Goal: Task Accomplishment & Management: Manage account settings

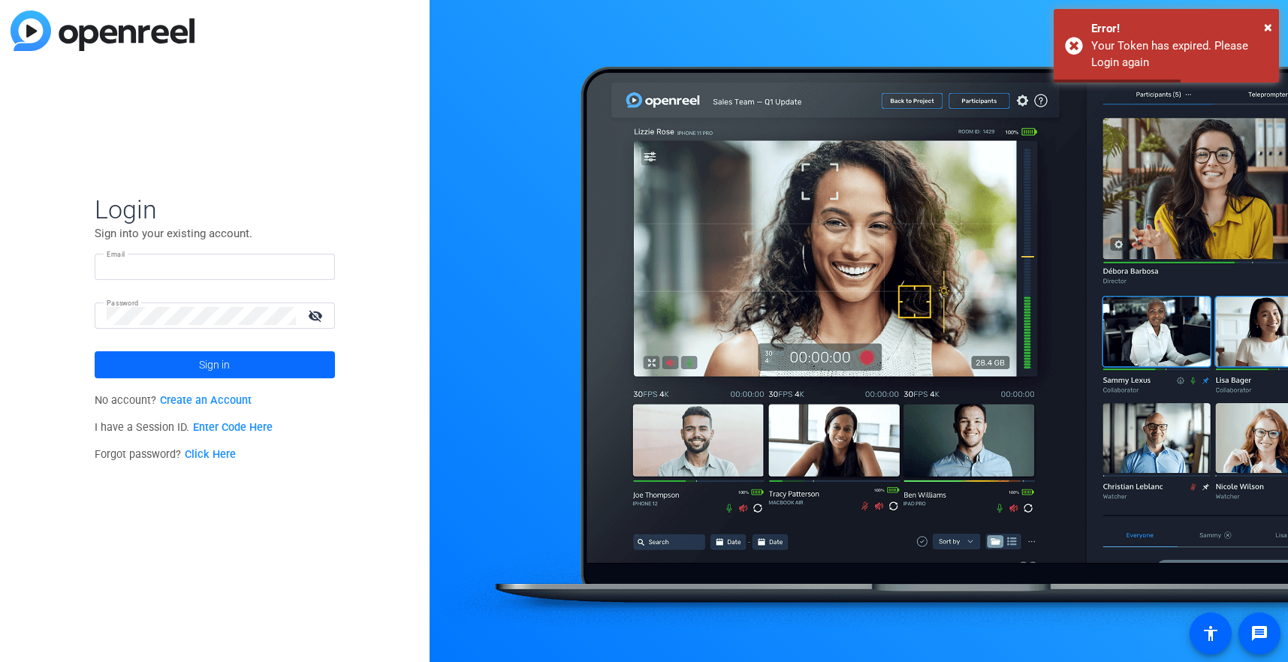
type input "[EMAIL_ADDRESS][PERSON_NAME][DOMAIN_NAME]"
click at [206, 358] on span "Sign in" at bounding box center [214, 365] width 31 height 38
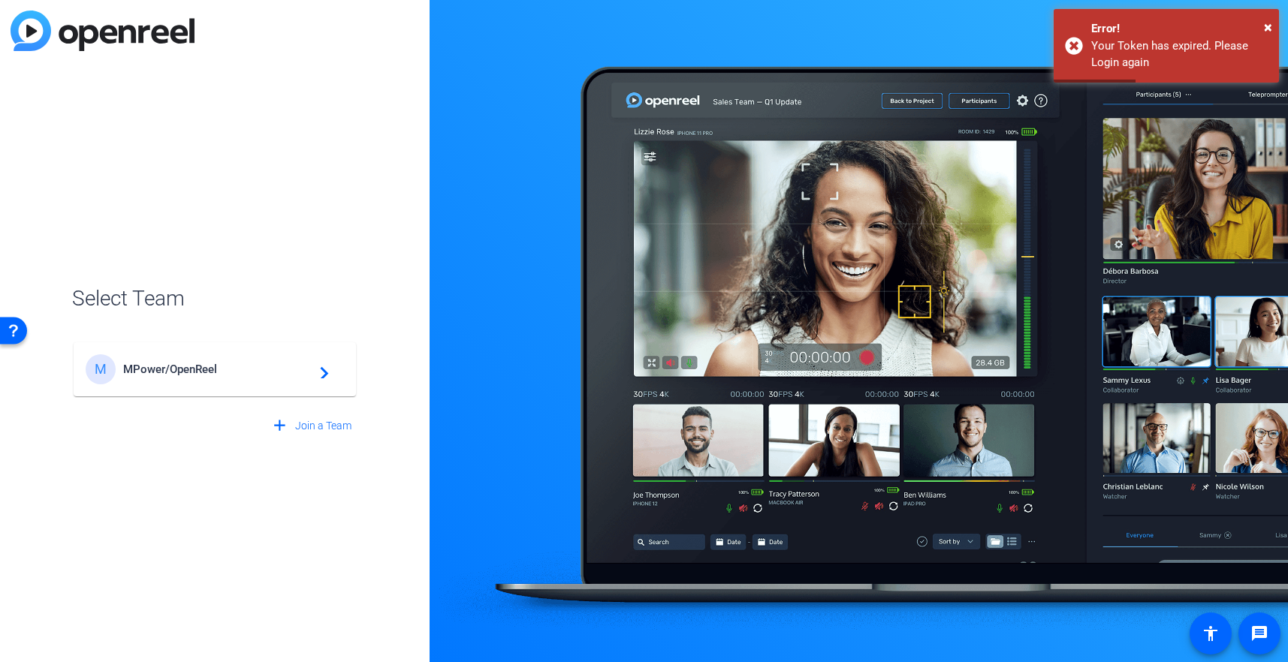
click at [201, 371] on span "MPower/OpenReel" at bounding box center [217, 370] width 188 height 14
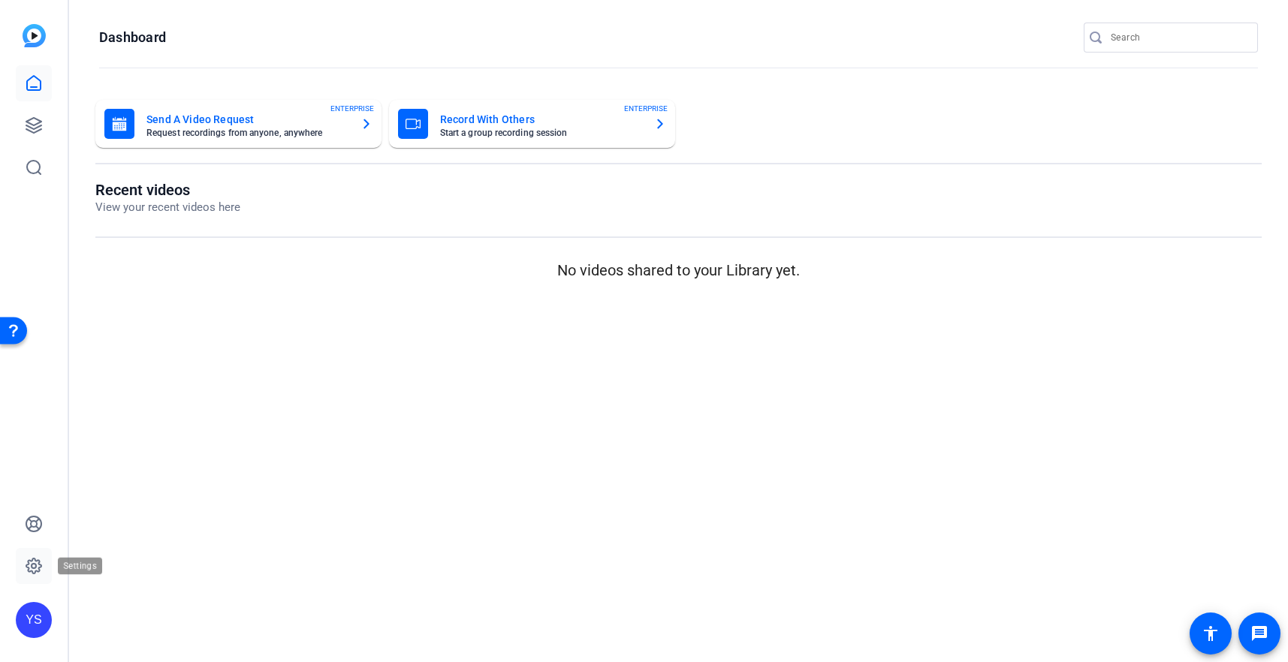
click at [38, 566] on icon at bounding box center [34, 566] width 18 height 18
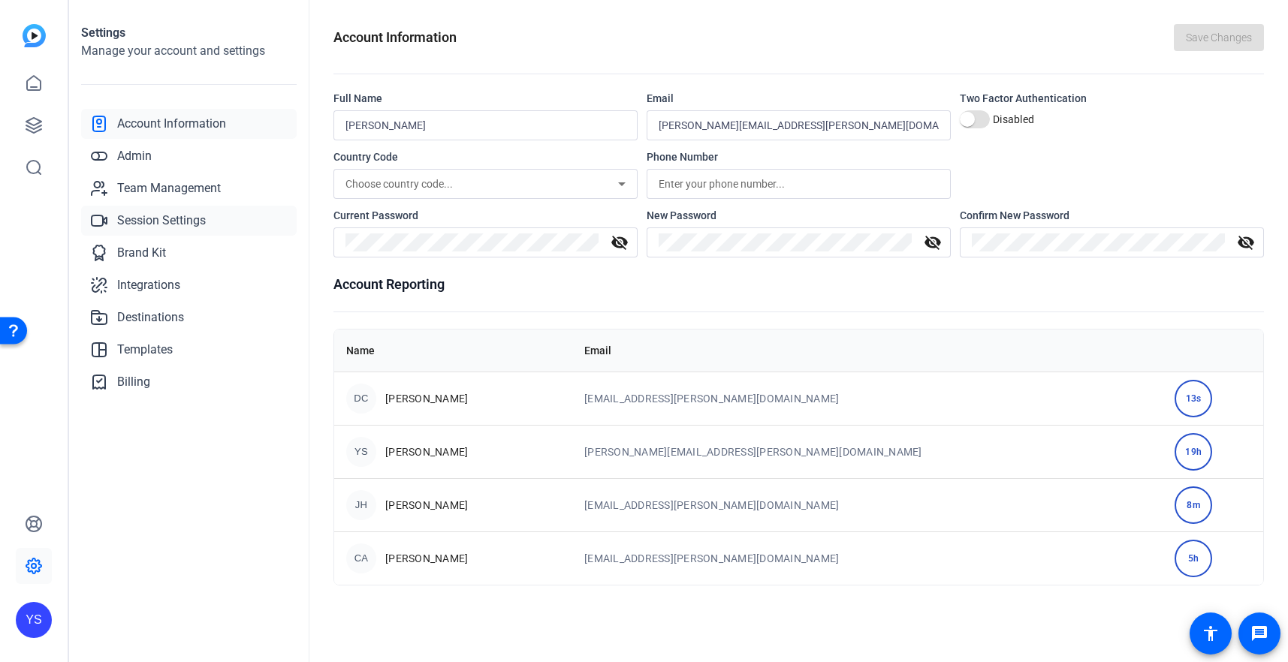
click at [156, 222] on span "Session Settings" at bounding box center [161, 221] width 89 height 18
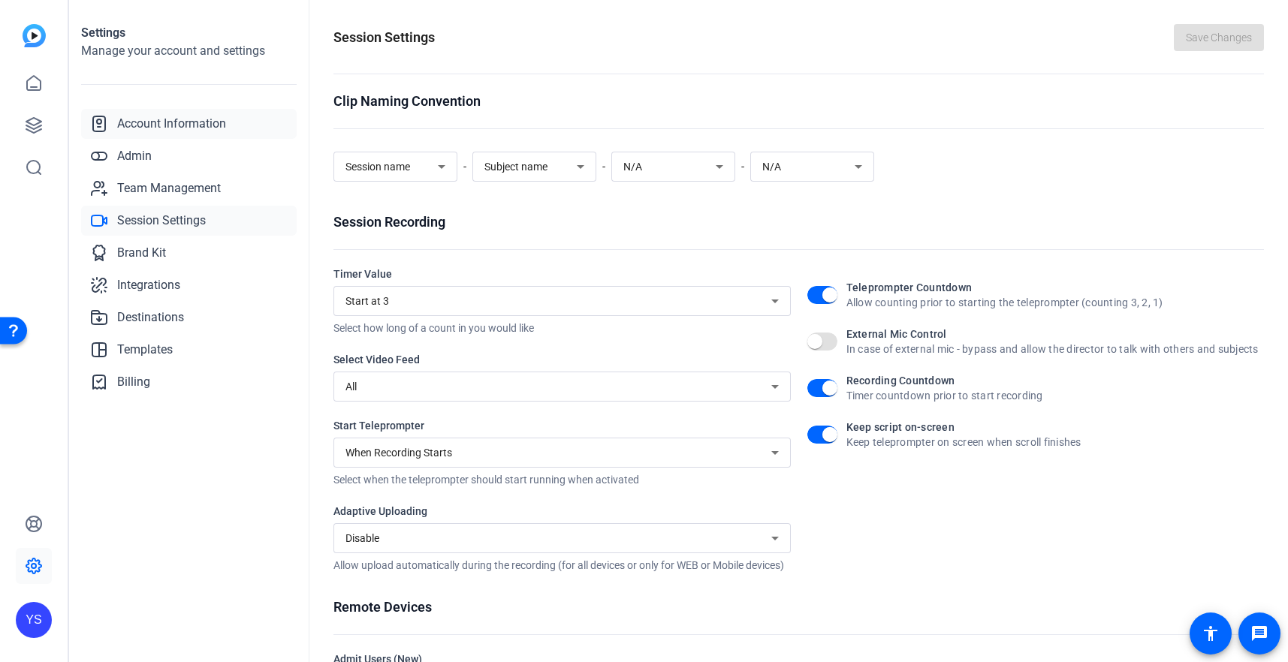
click at [150, 116] on span "Account Information" at bounding box center [171, 124] width 109 height 18
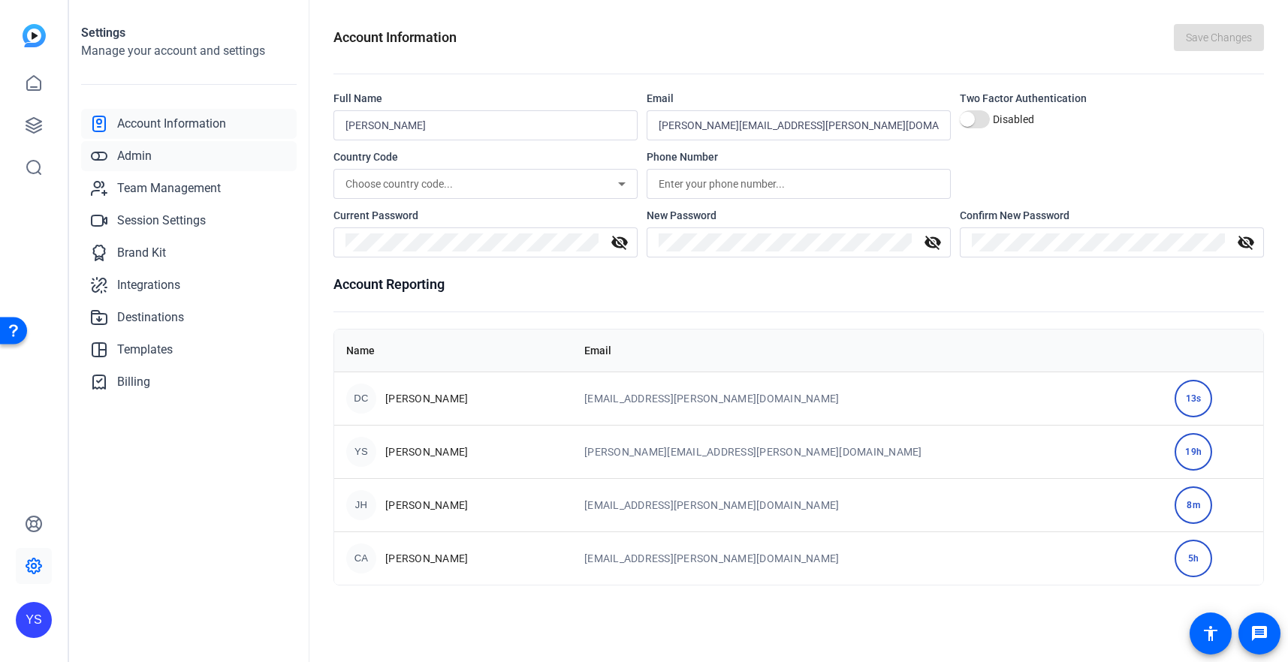
click at [142, 158] on span "Admin" at bounding box center [134, 156] width 35 height 18
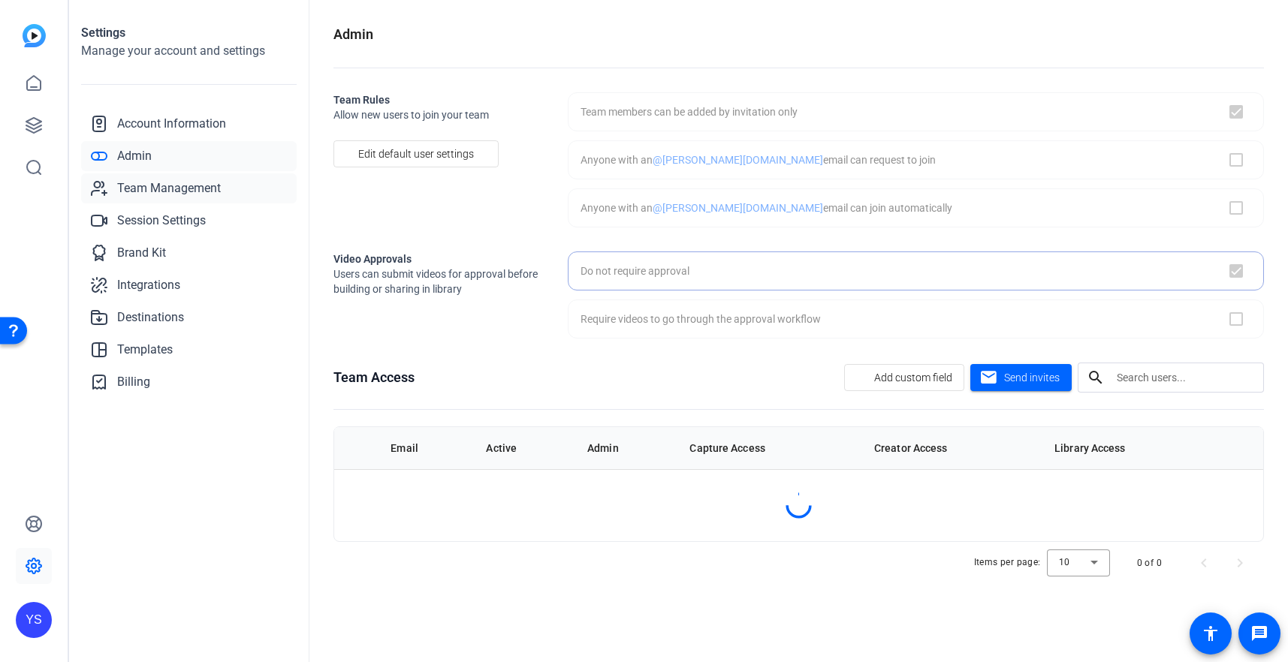
checkbox input "true"
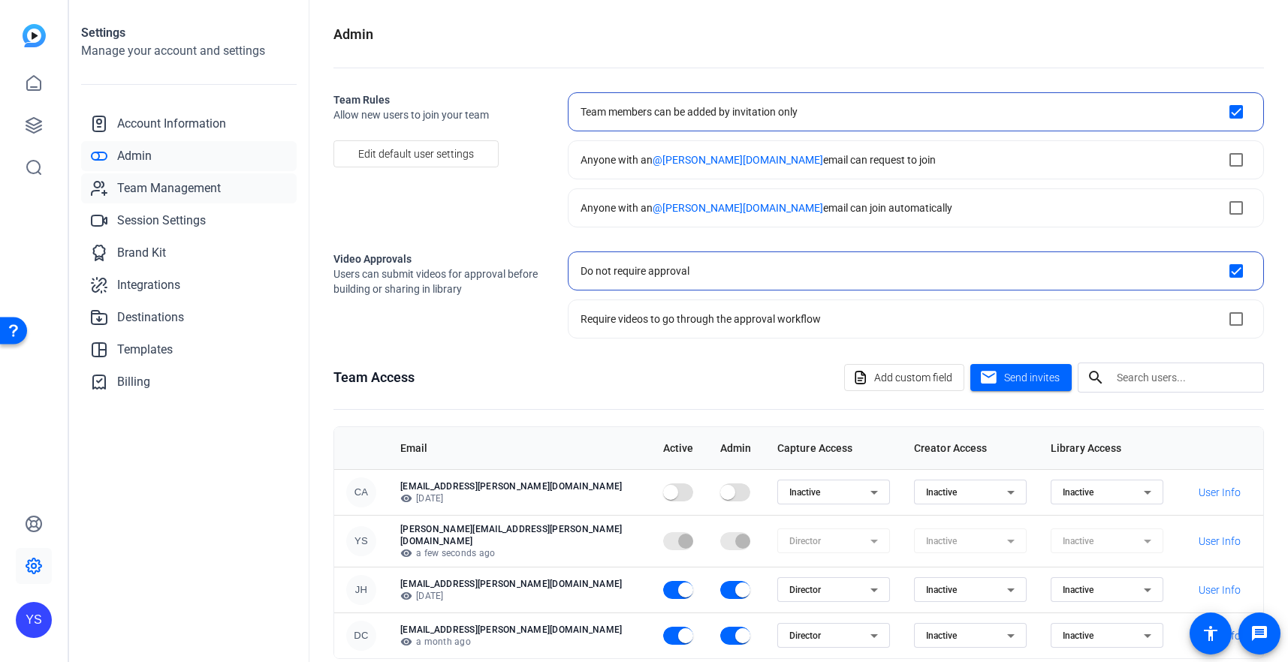
click at [142, 188] on span "Team Management" at bounding box center [169, 188] width 104 height 18
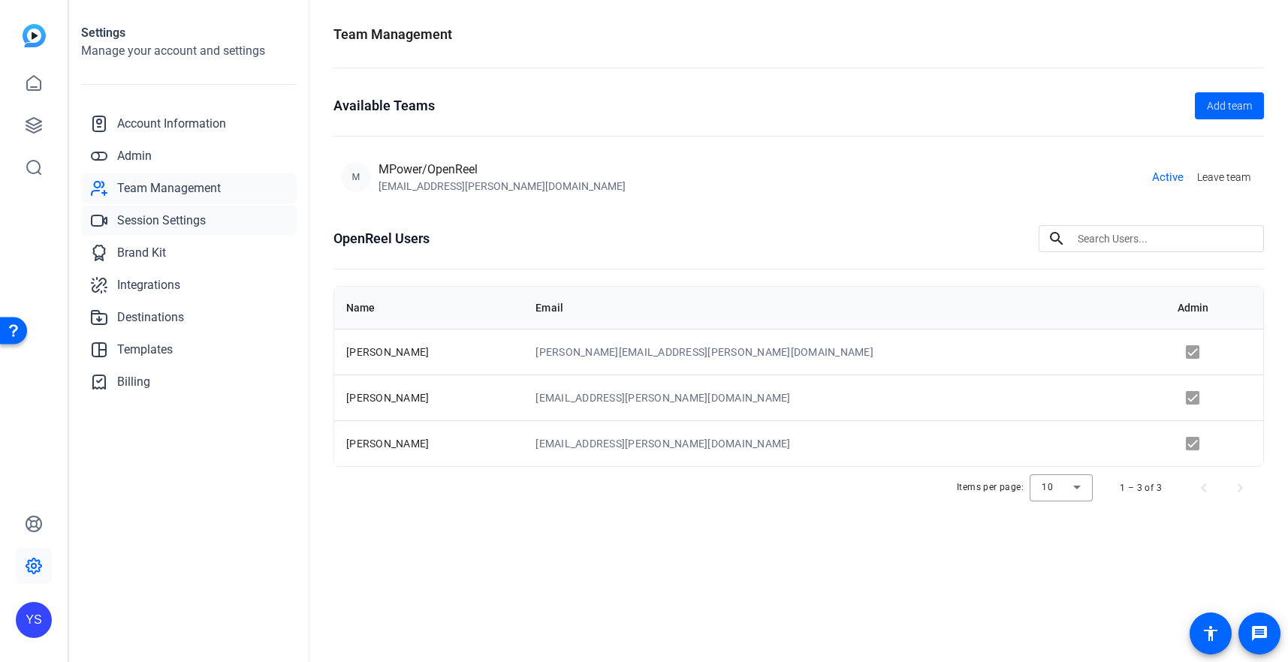
click at [143, 221] on span "Session Settings" at bounding box center [161, 221] width 89 height 18
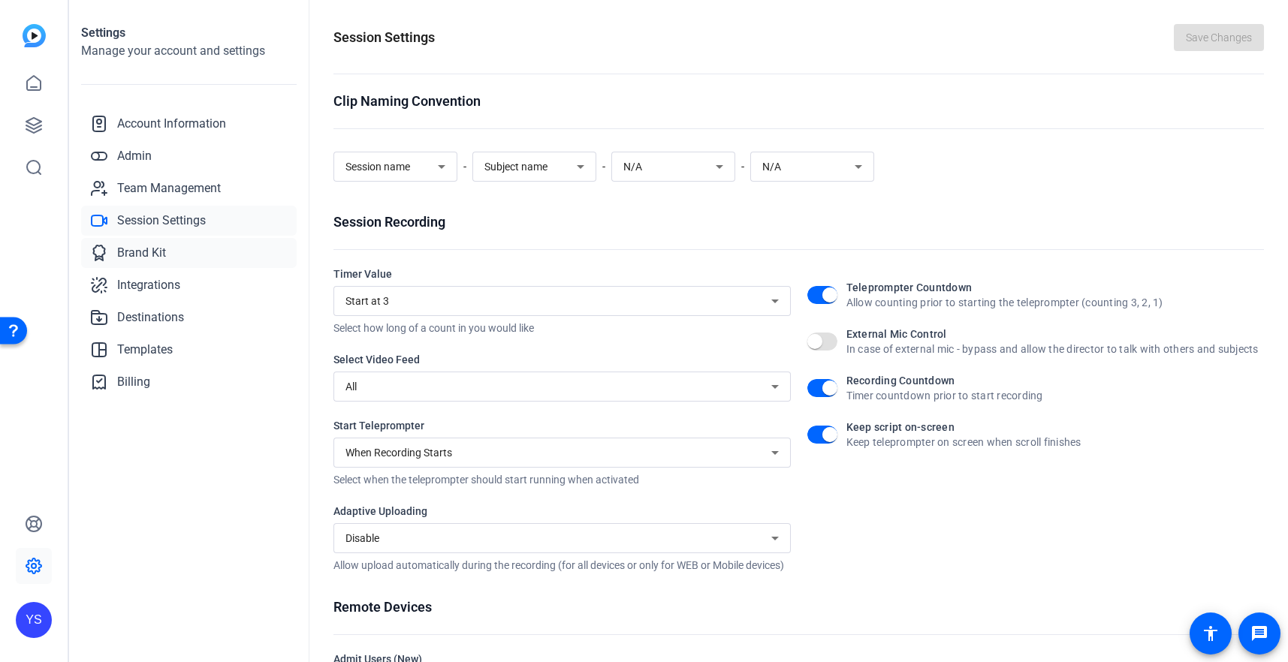
click at [146, 255] on span "Brand Kit" at bounding box center [141, 253] width 49 height 18
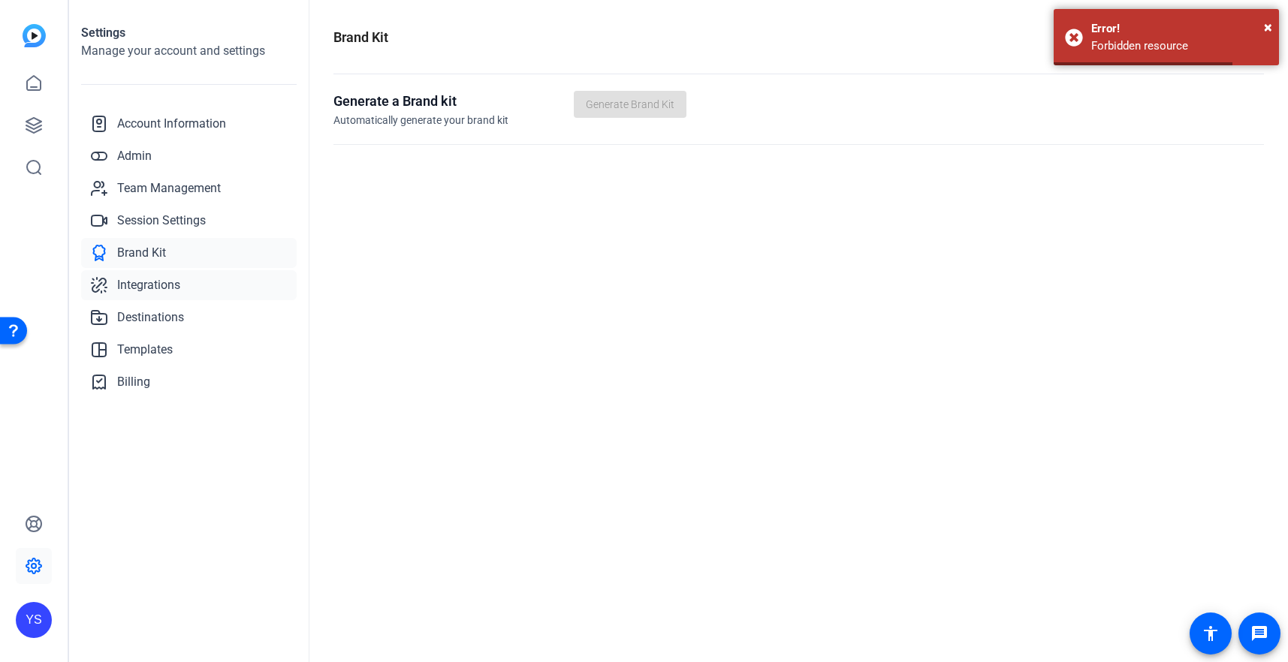
click at [146, 282] on span "Integrations" at bounding box center [148, 285] width 63 height 18
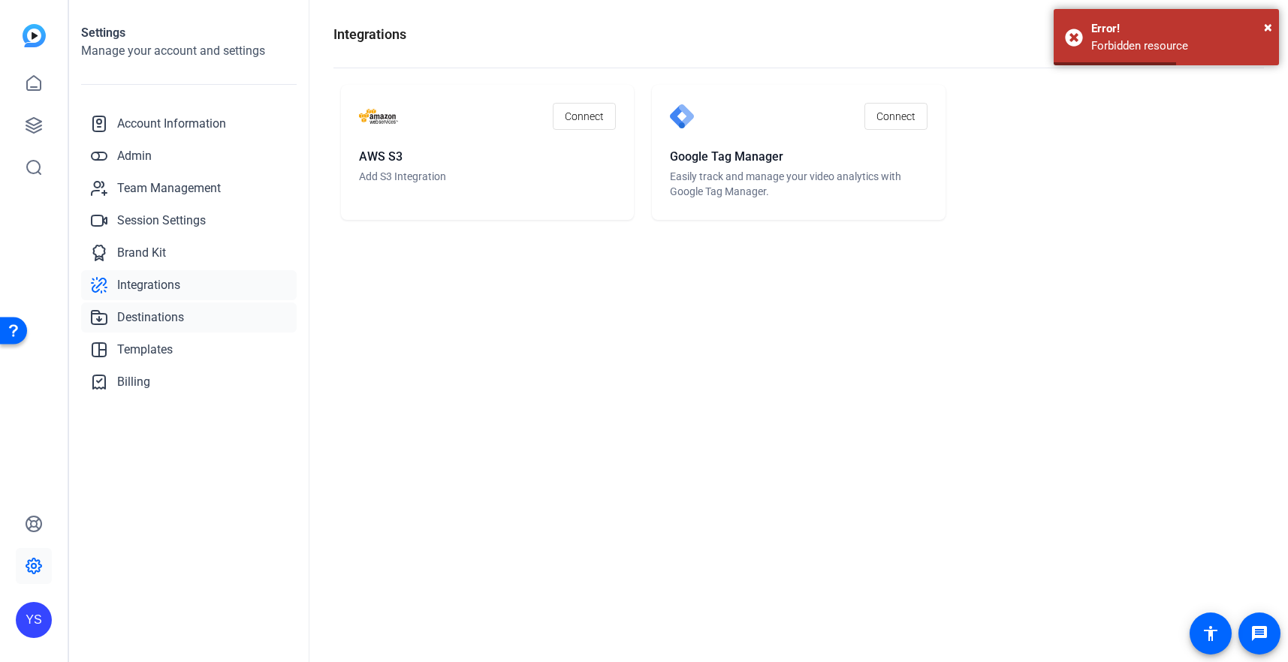
click at [148, 315] on span "Destinations" at bounding box center [150, 318] width 67 height 18
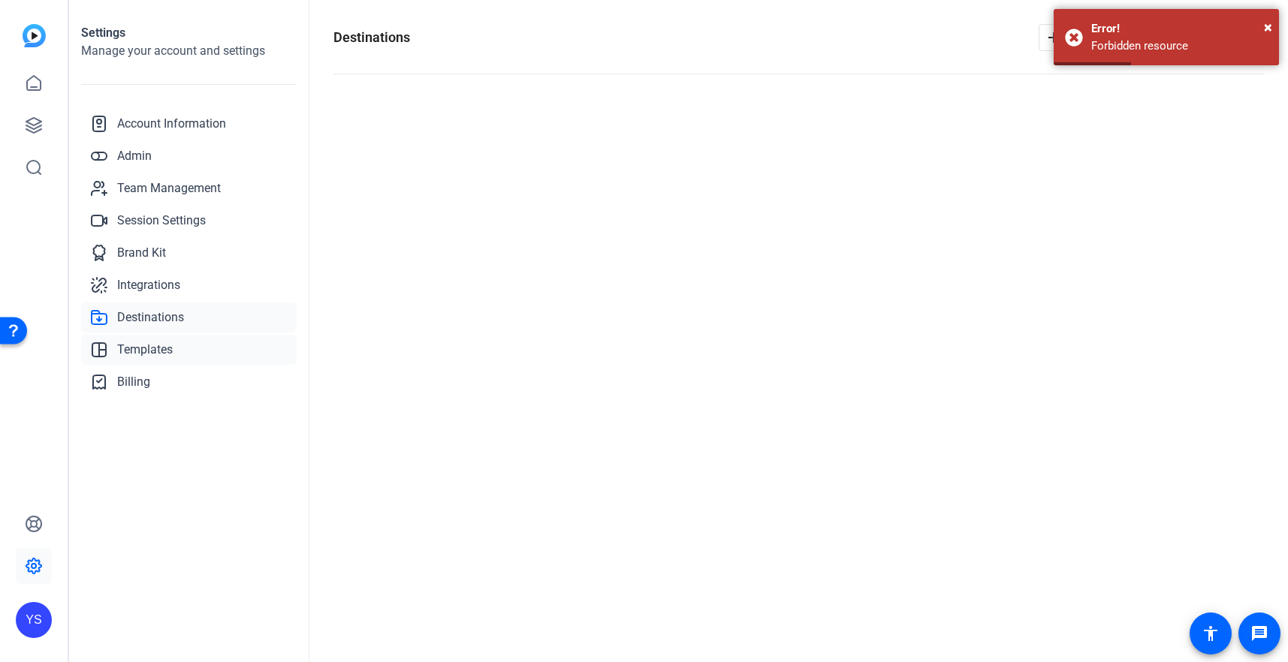
click at [150, 347] on span "Templates" at bounding box center [145, 350] width 56 height 18
click at [149, 381] on span "Billing" at bounding box center [133, 382] width 33 height 18
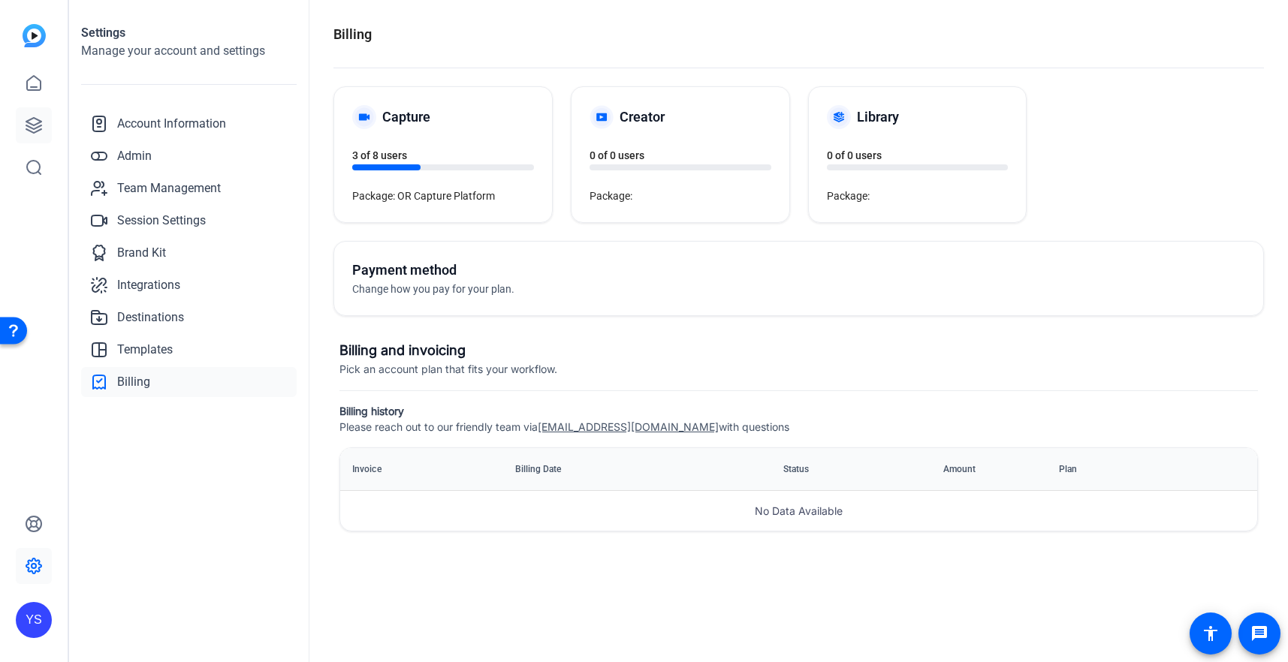
click at [32, 129] on icon at bounding box center [34, 125] width 18 height 18
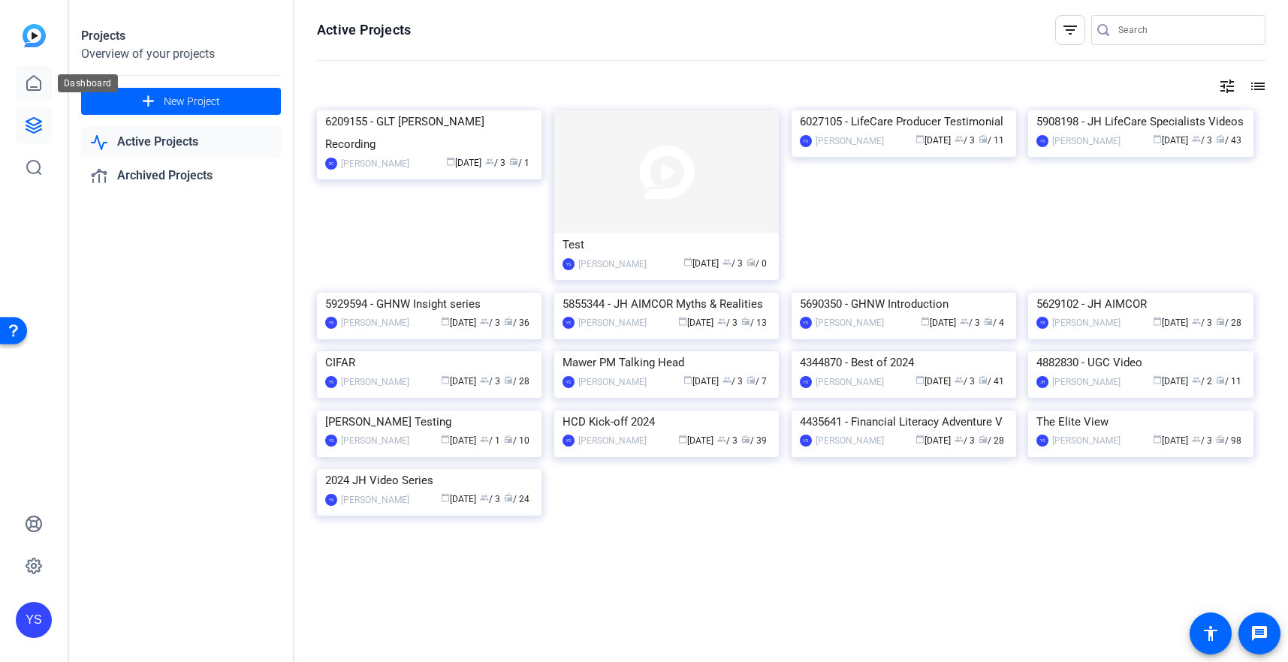
click at [33, 87] on icon at bounding box center [34, 83] width 14 height 14
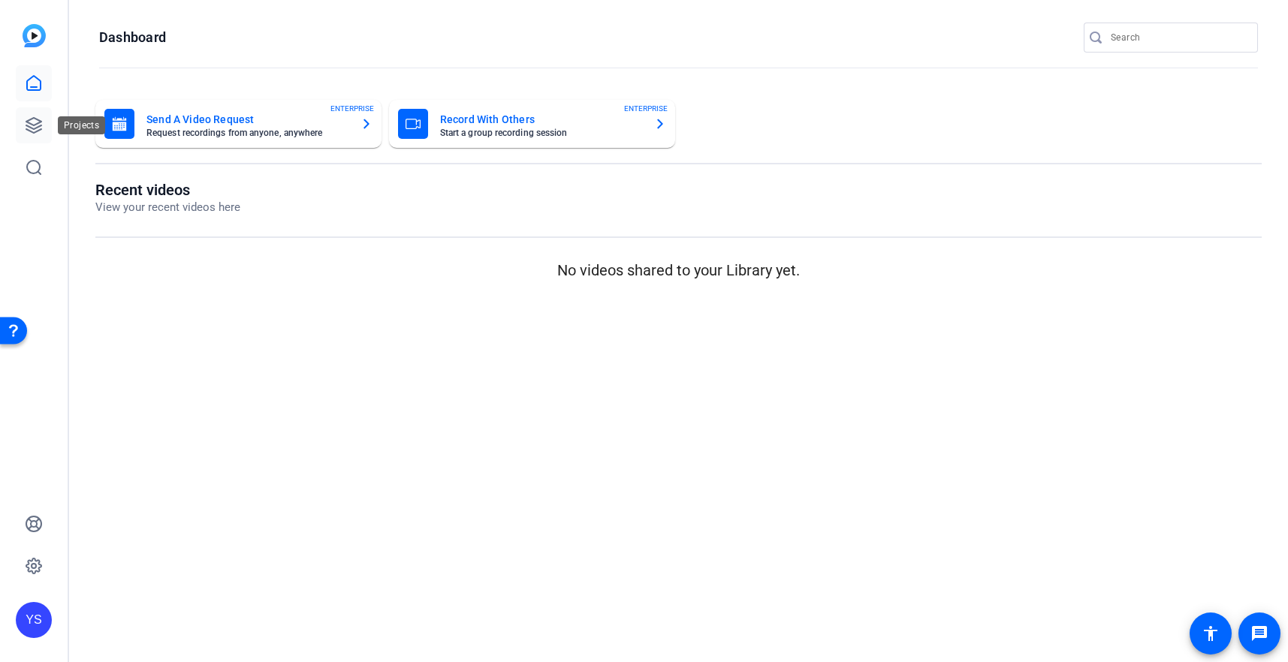
click at [39, 123] on icon at bounding box center [34, 125] width 18 height 18
